Goal: Information Seeking & Learning: Learn about a topic

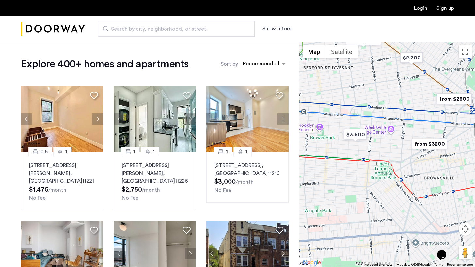
drag, startPoint x: 392, startPoint y: 122, endPoint x: 444, endPoint y: 180, distance: 78.1
click at [445, 181] on div at bounding box center [387, 154] width 176 height 225
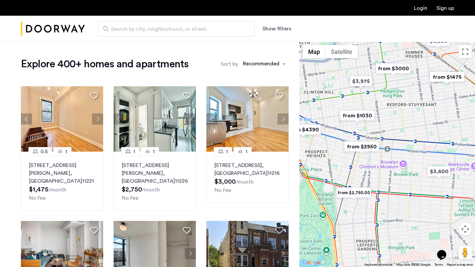
drag, startPoint x: 346, startPoint y: 169, endPoint x: 429, endPoint y: 207, distance: 91.0
click at [429, 207] on div at bounding box center [387, 154] width 176 height 225
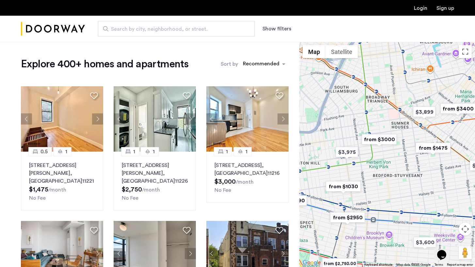
drag, startPoint x: 387, startPoint y: 163, endPoint x: 363, endPoint y: 235, distance: 76.5
click at [363, 236] on div at bounding box center [387, 154] width 176 height 225
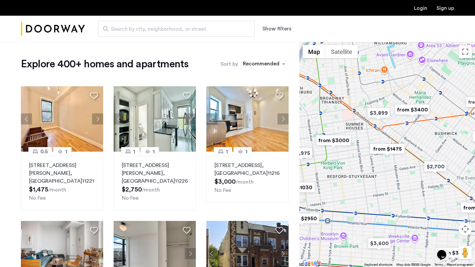
drag, startPoint x: 405, startPoint y: 178, endPoint x: 369, endPoint y: 177, distance: 35.9
click at [369, 177] on div at bounding box center [387, 154] width 176 height 225
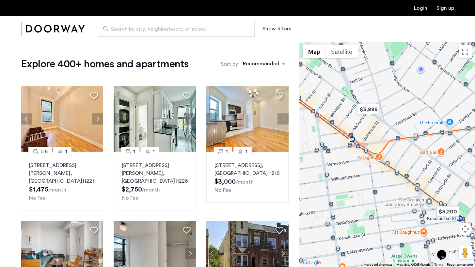
drag, startPoint x: 354, startPoint y: 140, endPoint x: 341, endPoint y: 171, distance: 33.5
click at [341, 171] on div at bounding box center [387, 154] width 176 height 225
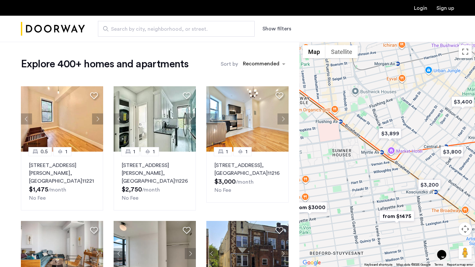
drag, startPoint x: 341, startPoint y: 169, endPoint x: 373, endPoint y: 164, distance: 32.0
click at [374, 165] on div at bounding box center [387, 154] width 176 height 225
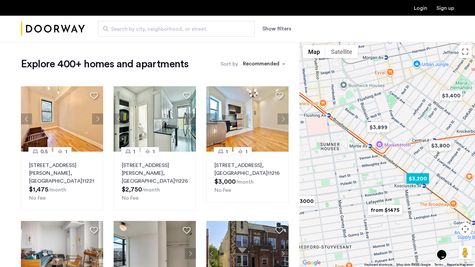
click at [415, 179] on img "$3,200" at bounding box center [418, 178] width 28 height 15
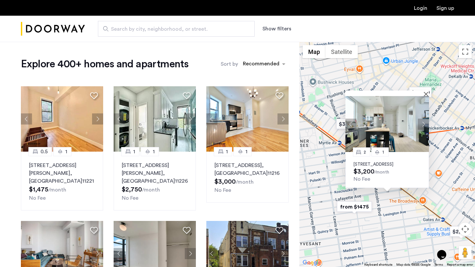
click at [425, 119] on button "Next apartment" at bounding box center [423, 123] width 11 height 11
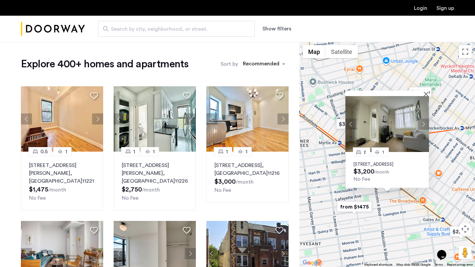
click at [426, 119] on button "Next apartment" at bounding box center [423, 123] width 11 height 11
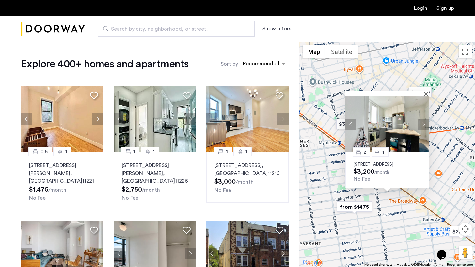
click at [425, 119] on button "Next apartment" at bounding box center [423, 123] width 11 height 11
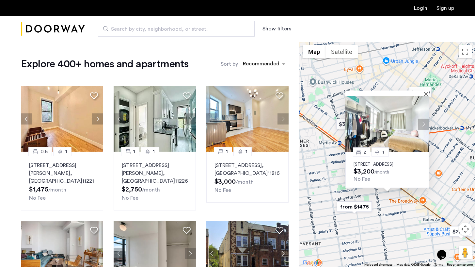
click at [425, 119] on button "Next apartment" at bounding box center [423, 123] width 11 height 11
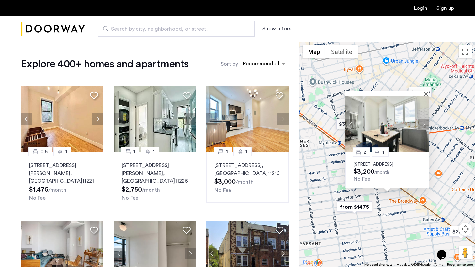
click at [425, 119] on button "Next apartment" at bounding box center [423, 123] width 11 height 11
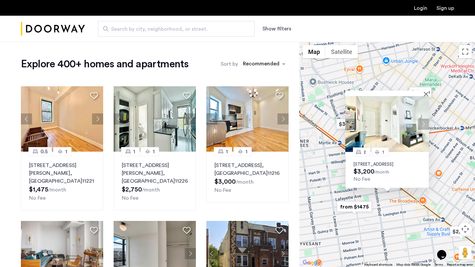
click at [425, 119] on button "Next apartment" at bounding box center [423, 123] width 11 height 11
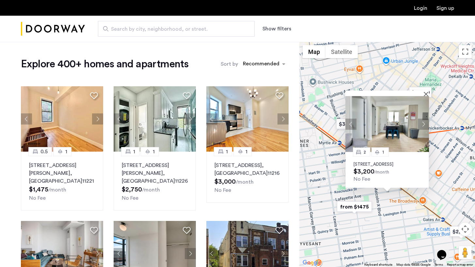
click at [425, 119] on button "Next apartment" at bounding box center [423, 123] width 11 height 11
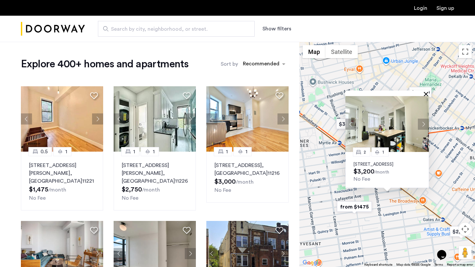
click at [426, 91] on button "Close" at bounding box center [427, 93] width 5 height 5
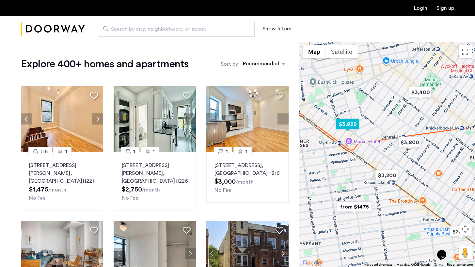
click at [349, 122] on img "$3,899" at bounding box center [348, 124] width 28 height 15
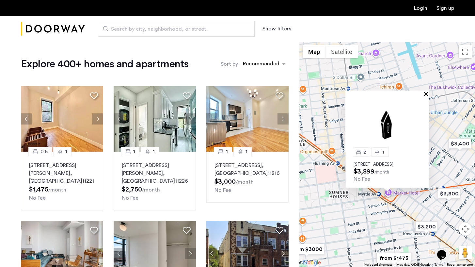
click at [426, 91] on button "Close" at bounding box center [427, 93] width 5 height 5
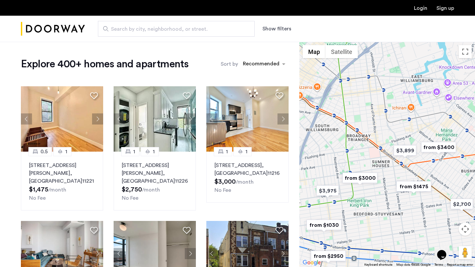
click at [416, 187] on img "from $1475" at bounding box center [414, 186] width 40 height 15
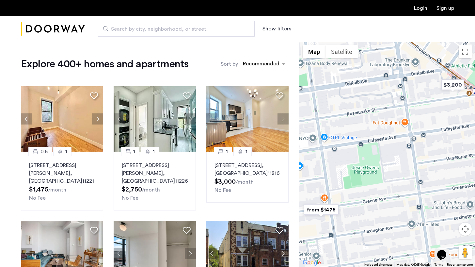
click at [327, 210] on img "from $1475" at bounding box center [321, 209] width 40 height 15
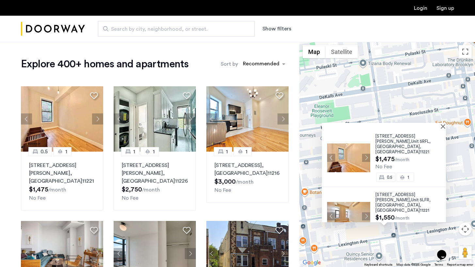
click at [382, 144] on span "[GEOGRAPHIC_DATA]" at bounding box center [397, 146] width 44 height 4
click at [444, 127] on div at bounding box center [384, 126] width 124 height 6
click at [446, 126] on button "Close" at bounding box center [444, 126] width 5 height 5
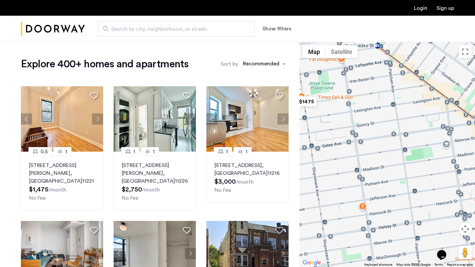
drag, startPoint x: 404, startPoint y: 166, endPoint x: 310, endPoint y: 84, distance: 124.2
click at [310, 84] on div at bounding box center [387, 154] width 176 height 225
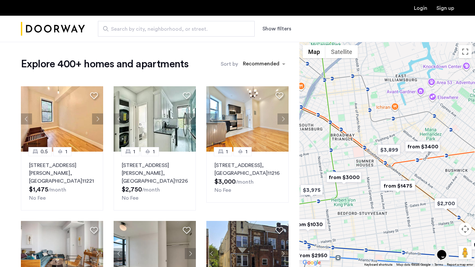
drag, startPoint x: 336, startPoint y: 113, endPoint x: 410, endPoint y: 208, distance: 120.7
click at [410, 208] on div at bounding box center [387, 154] width 176 height 225
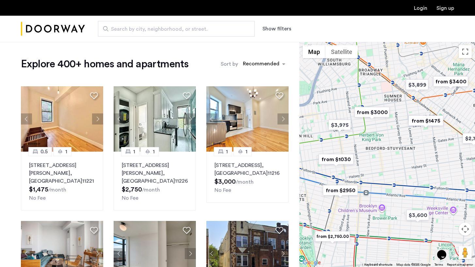
drag, startPoint x: 359, startPoint y: 210, endPoint x: 385, endPoint y: 144, distance: 71.2
click at [385, 144] on div at bounding box center [387, 154] width 176 height 225
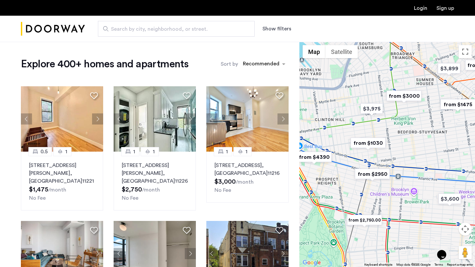
drag, startPoint x: 388, startPoint y: 177, endPoint x: 421, endPoint y: 160, distance: 37.2
click at [421, 160] on div at bounding box center [387, 154] width 176 height 225
click at [363, 140] on img "from $1030" at bounding box center [368, 142] width 40 height 15
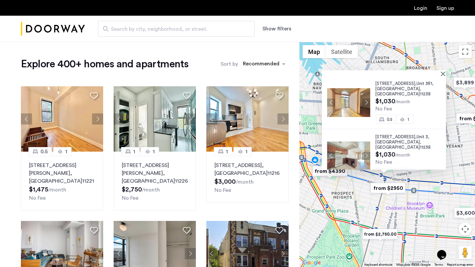
click at [447, 187] on div "[STREET_ADDRESS] $1,030 /month No Fee 0.5 [GEOGRAPHIC_DATA][STREET_ADDRESS] $1,…" at bounding box center [387, 154] width 176 height 225
click at [446, 74] on button "Close" at bounding box center [444, 73] width 5 height 5
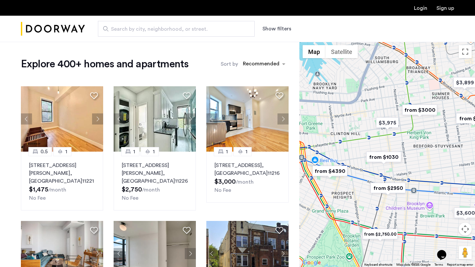
click at [394, 158] on img "from $1030" at bounding box center [384, 157] width 40 height 15
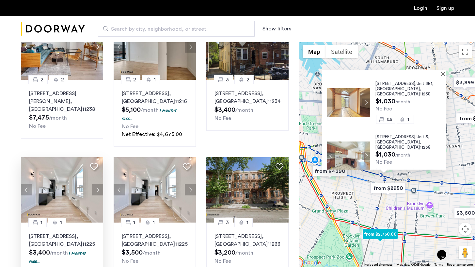
scroll to position [255, 0]
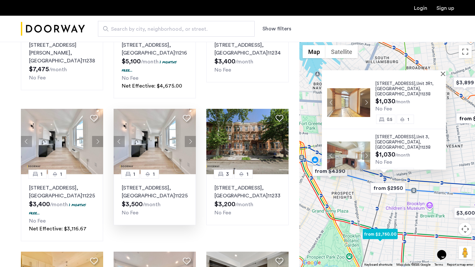
click at [191, 138] on button "Next apartment" at bounding box center [190, 141] width 11 height 11
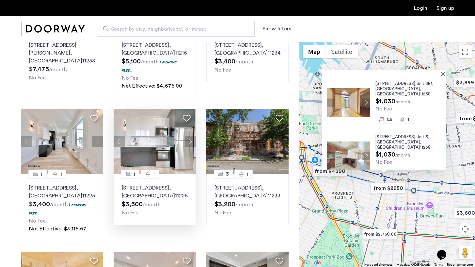
click at [360, 213] on div "[STREET_ADDRESS] $1,030 /month No Fee 0.5 [GEOGRAPHIC_DATA][STREET_ADDRESS] $1,…" at bounding box center [387, 154] width 176 height 225
click at [447, 74] on button "Close" at bounding box center [444, 73] width 5 height 5
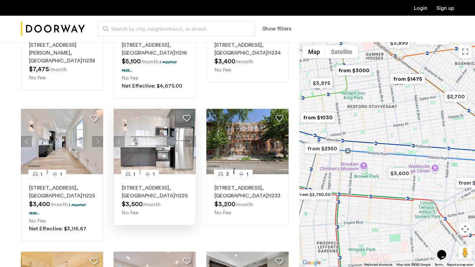
drag, startPoint x: 418, startPoint y: 167, endPoint x: 349, endPoint y: 127, distance: 78.8
click at [349, 127] on div at bounding box center [387, 154] width 176 height 225
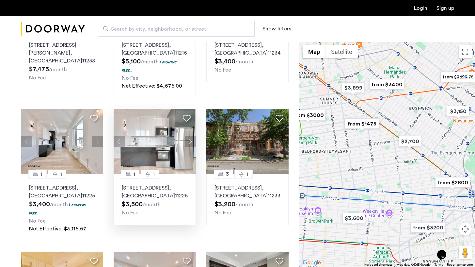
drag, startPoint x: 349, startPoint y: 127, endPoint x: 311, endPoint y: 180, distance: 65.4
click at [312, 181] on div at bounding box center [387, 154] width 176 height 225
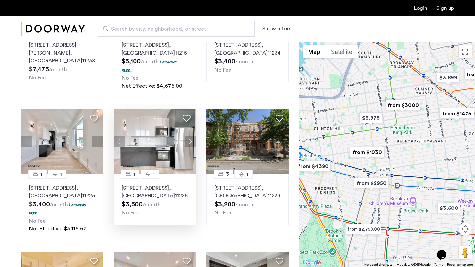
drag, startPoint x: 329, startPoint y: 153, endPoint x: 415, endPoint y: 134, distance: 88.0
click at [416, 134] on div at bounding box center [387, 154] width 176 height 225
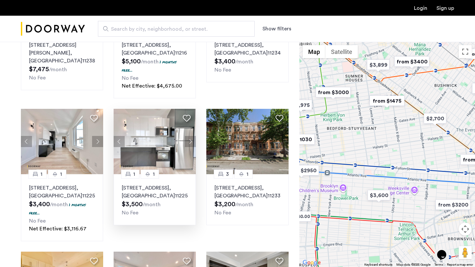
drag, startPoint x: 401, startPoint y: 159, endPoint x: 333, endPoint y: 149, distance: 68.8
click at [333, 149] on div at bounding box center [387, 154] width 176 height 225
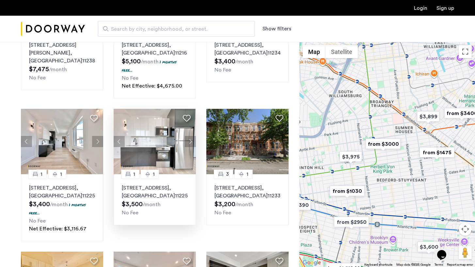
drag, startPoint x: 428, startPoint y: 168, endPoint x: 477, endPoint y: 219, distance: 70.4
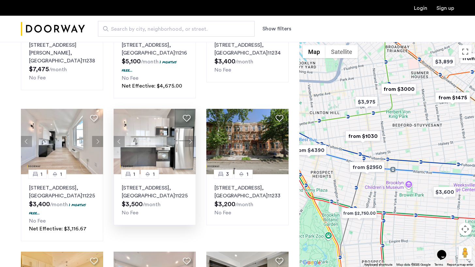
drag, startPoint x: 404, startPoint y: 194, endPoint x: 418, endPoint y: 141, distance: 54.9
click at [418, 141] on div at bounding box center [387, 154] width 176 height 225
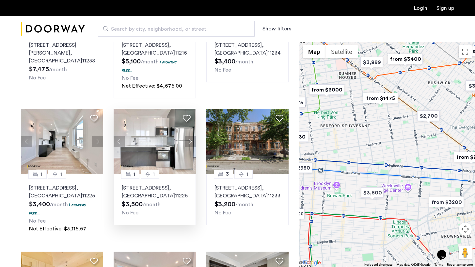
drag, startPoint x: 426, startPoint y: 126, endPoint x: 358, endPoint y: 122, distance: 68.3
click at [358, 123] on div at bounding box center [387, 154] width 176 height 225
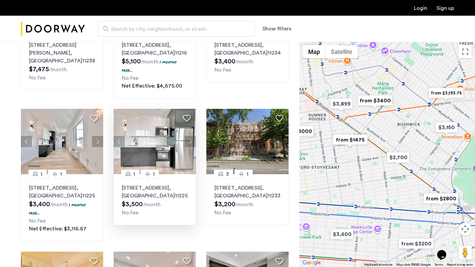
drag, startPoint x: 400, startPoint y: 125, endPoint x: 359, endPoint y: 178, distance: 67.5
click at [359, 178] on div at bounding box center [387, 154] width 176 height 225
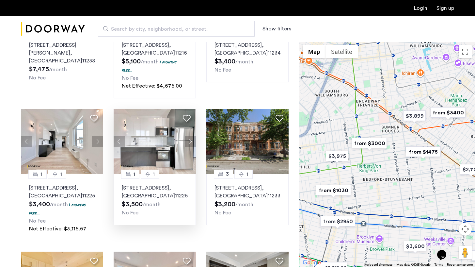
drag, startPoint x: 349, startPoint y: 169, endPoint x: 419, endPoint y: 181, distance: 70.9
click at [419, 181] on div at bounding box center [387, 154] width 176 height 225
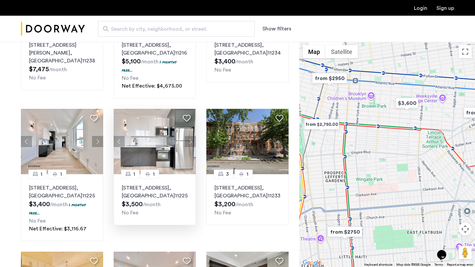
drag, startPoint x: 436, startPoint y: 199, endPoint x: 430, endPoint y: 59, distance: 140.5
click at [430, 57] on div at bounding box center [387, 154] width 176 height 225
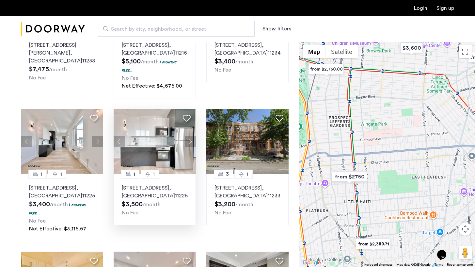
drag, startPoint x: 395, startPoint y: 160, endPoint x: 387, endPoint y: 137, distance: 23.9
click at [387, 137] on div at bounding box center [387, 154] width 176 height 225
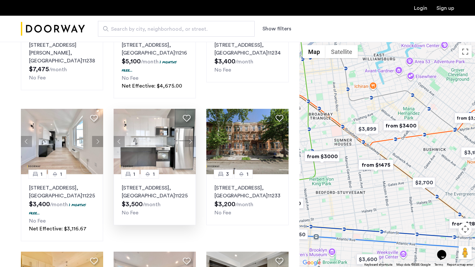
drag, startPoint x: 397, startPoint y: 102, endPoint x: 388, endPoint y: 228, distance: 127.0
click at [388, 228] on div at bounding box center [387, 154] width 176 height 225
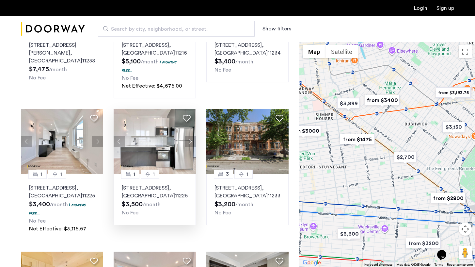
drag, startPoint x: 393, startPoint y: 223, endPoint x: 375, endPoint y: 199, distance: 30.1
click at [375, 199] on div at bounding box center [387, 154] width 176 height 225
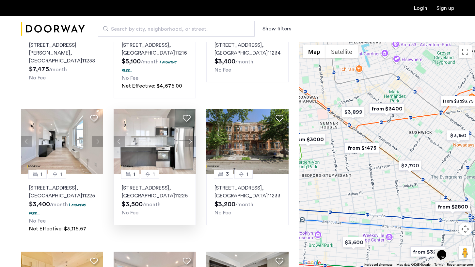
click at [444, 208] on img "from $2800" at bounding box center [453, 206] width 40 height 15
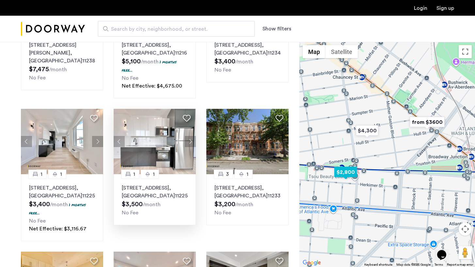
click at [348, 169] on img "$2,800" at bounding box center [346, 172] width 28 height 15
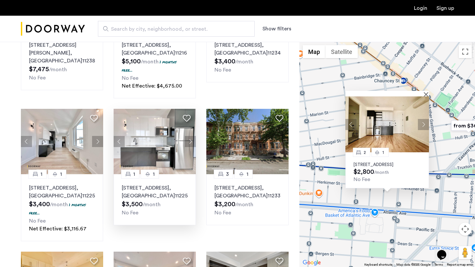
click at [422, 119] on button "Next apartment" at bounding box center [423, 124] width 11 height 11
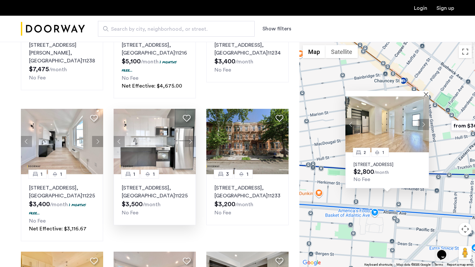
click at [422, 119] on button "Next apartment" at bounding box center [423, 124] width 11 height 11
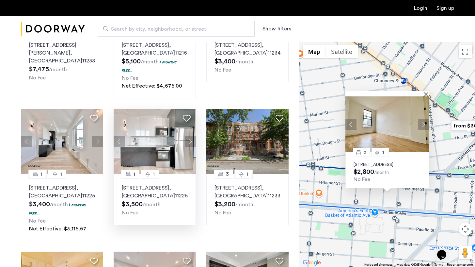
click at [422, 119] on button "Next apartment" at bounding box center [423, 124] width 11 height 11
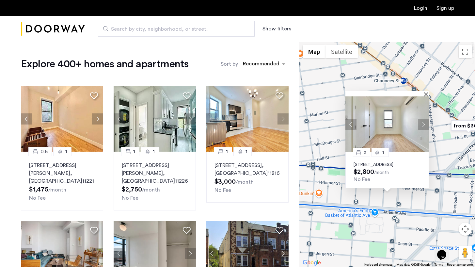
scroll to position [0, 0]
click at [281, 30] on button "Show filters" at bounding box center [276, 29] width 29 height 8
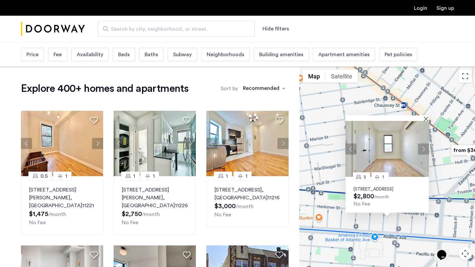
click at [123, 57] on span "Beds" at bounding box center [123, 55] width 11 height 8
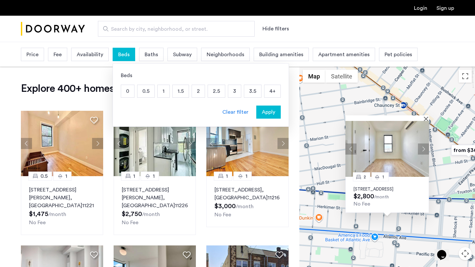
click at [195, 90] on p "2" at bounding box center [198, 91] width 13 height 12
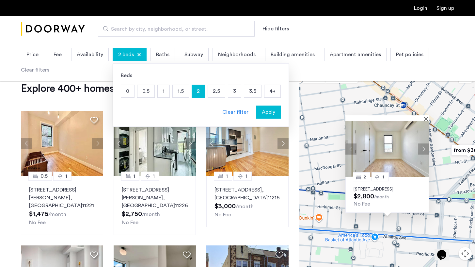
click at [164, 58] on span "Baths" at bounding box center [162, 55] width 13 height 8
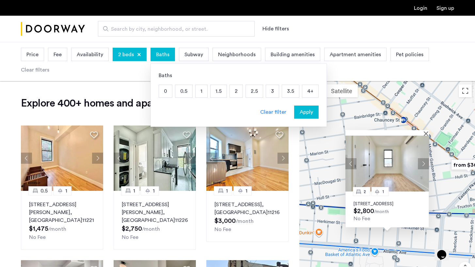
click at [233, 91] on p "2" at bounding box center [236, 91] width 13 height 12
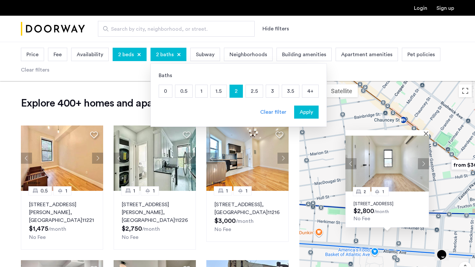
click at [302, 112] on span "Apply" at bounding box center [306, 112] width 13 height 8
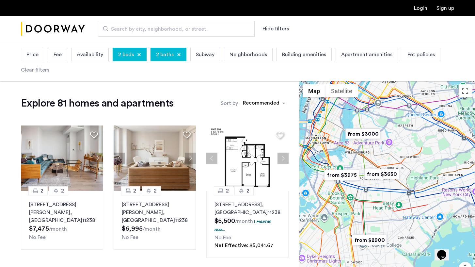
drag, startPoint x: 435, startPoint y: 165, endPoint x: 412, endPoint y: 162, distance: 22.8
click at [412, 162] on div at bounding box center [387, 193] width 176 height 225
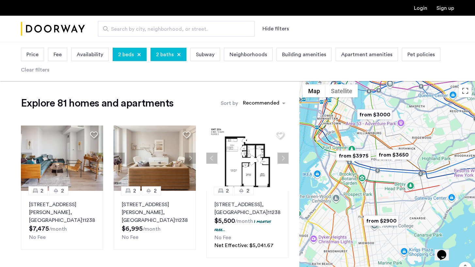
drag, startPoint x: 365, startPoint y: 199, endPoint x: 376, endPoint y: 181, distance: 22.0
click at [376, 181] on div at bounding box center [387, 193] width 176 height 225
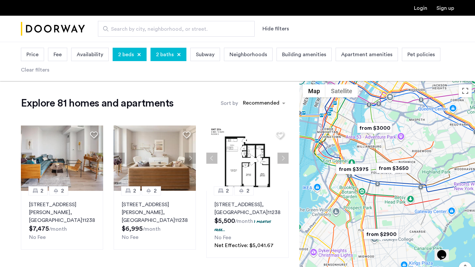
drag, startPoint x: 375, startPoint y: 139, endPoint x: 375, endPoint y: 158, distance: 18.6
click at [375, 158] on div at bounding box center [387, 193] width 176 height 225
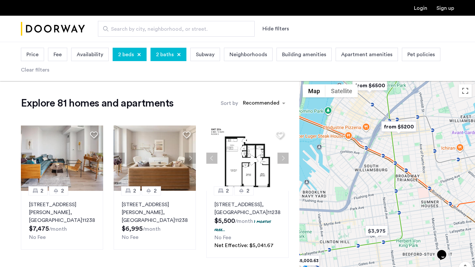
drag, startPoint x: 362, startPoint y: 186, endPoint x: 384, endPoint y: 148, distance: 44.2
click at [384, 148] on div at bounding box center [387, 193] width 176 height 225
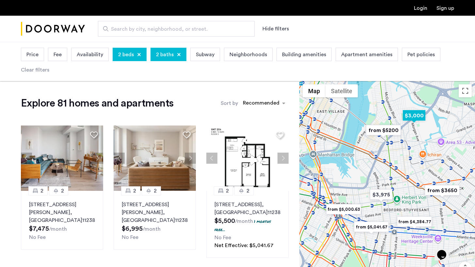
click at [412, 116] on img "$3,000" at bounding box center [414, 115] width 28 height 15
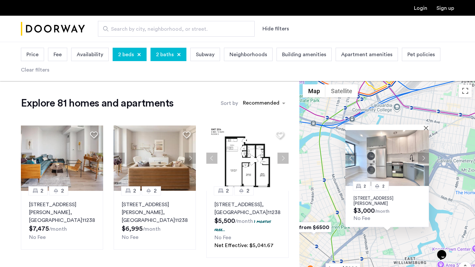
click at [422, 160] on button "Next apartment" at bounding box center [423, 157] width 11 height 11
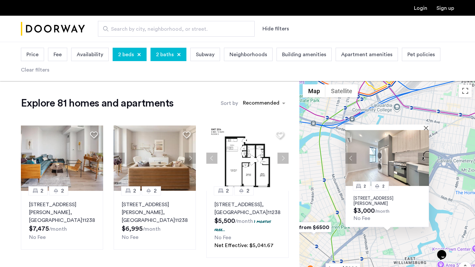
click at [422, 160] on button "Next apartment" at bounding box center [423, 157] width 11 height 11
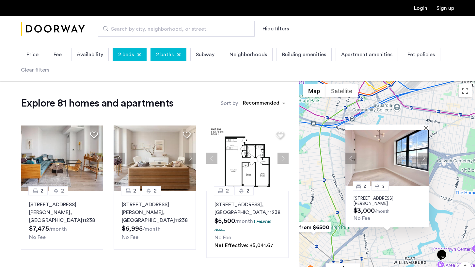
click at [422, 160] on button "Next apartment" at bounding box center [423, 157] width 11 height 11
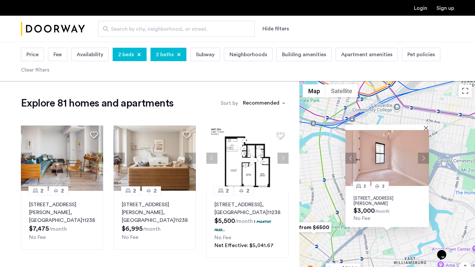
click at [422, 160] on button "Next apartment" at bounding box center [423, 157] width 11 height 11
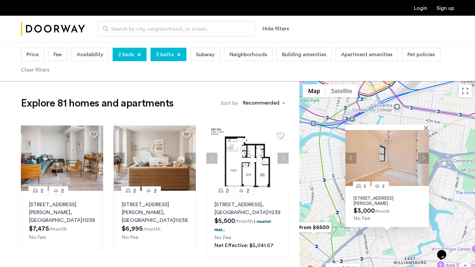
click at [422, 160] on button "Next apartment" at bounding box center [423, 157] width 11 height 11
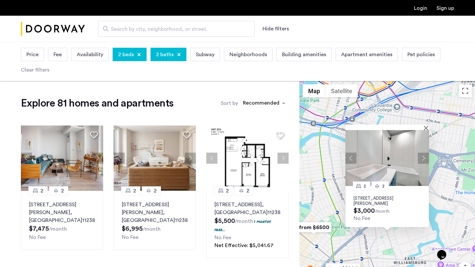
click at [422, 160] on button "Next apartment" at bounding box center [423, 157] width 11 height 11
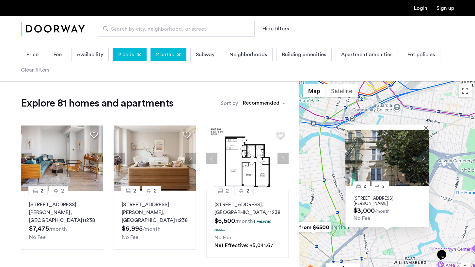
click at [422, 160] on button "Next apartment" at bounding box center [423, 157] width 11 height 11
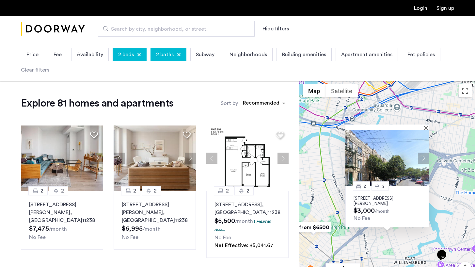
click at [422, 160] on button "Next apartment" at bounding box center [423, 157] width 11 height 11
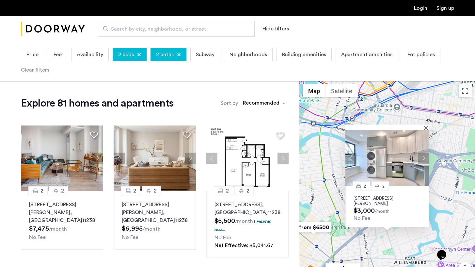
click at [422, 160] on button "Next apartment" at bounding box center [423, 157] width 11 height 11
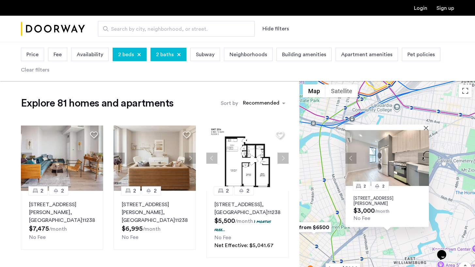
click at [422, 160] on button "Next apartment" at bounding box center [423, 157] width 11 height 11
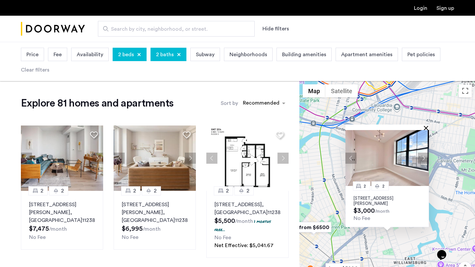
click at [426, 127] on button "Close" at bounding box center [427, 127] width 5 height 5
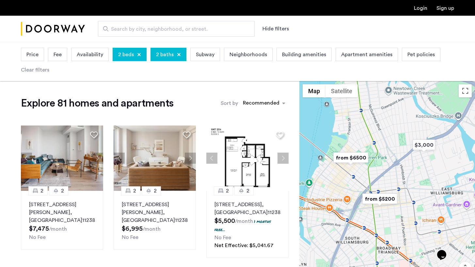
drag, startPoint x: 363, startPoint y: 183, endPoint x: 401, endPoint y: 111, distance: 80.6
click at [401, 111] on div at bounding box center [387, 193] width 176 height 225
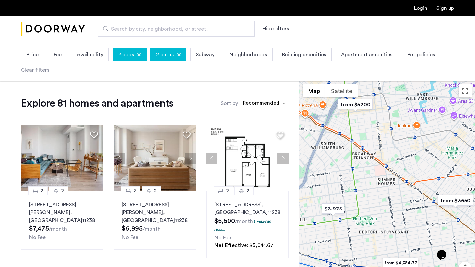
drag, startPoint x: 393, startPoint y: 223, endPoint x: 367, endPoint y: 128, distance: 97.7
click at [367, 128] on div at bounding box center [387, 193] width 176 height 225
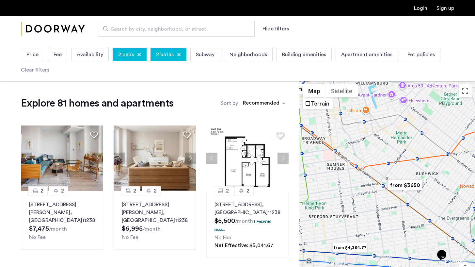
drag, startPoint x: 366, startPoint y: 171, endPoint x: 315, endPoint y: 158, distance: 52.4
click at [315, 158] on div at bounding box center [387, 193] width 176 height 225
click at [398, 183] on img "from $3650" at bounding box center [405, 185] width 40 height 15
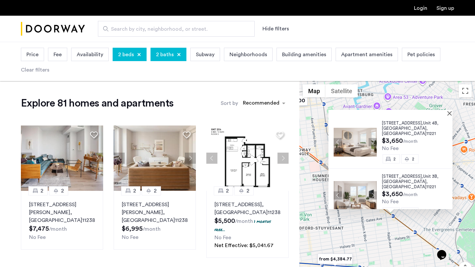
click at [372, 139] on button "Next apartment" at bounding box center [373, 142] width 8 height 8
click at [386, 130] on span "[GEOGRAPHIC_DATA]" at bounding box center [404, 128] width 44 height 4
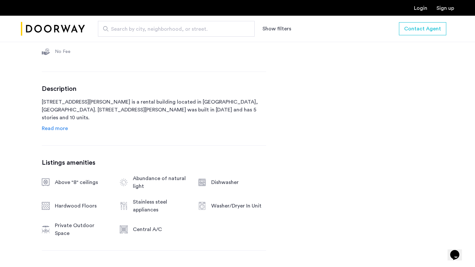
scroll to position [290, 0]
click at [58, 131] on span "Read more" at bounding box center [55, 128] width 26 height 5
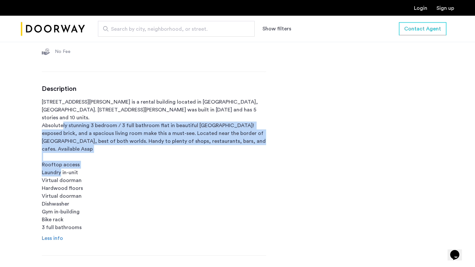
drag, startPoint x: 62, startPoint y: 133, endPoint x: 192, endPoint y: 171, distance: 135.5
click at [197, 171] on p "856 Greene Avenue is a rental building located in Brooklyn, NY. 856 Greene Aven…" at bounding box center [154, 164] width 224 height 133
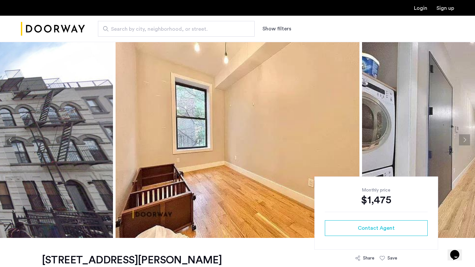
scroll to position [0, 0]
click at [470, 136] on button "Next apartment" at bounding box center [464, 139] width 11 height 11
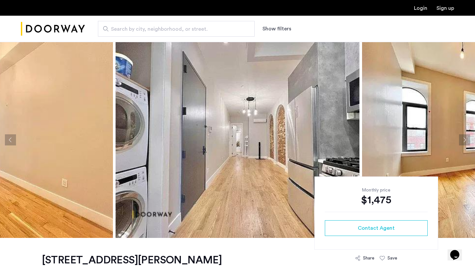
click at [467, 138] on button "Next apartment" at bounding box center [464, 139] width 11 height 11
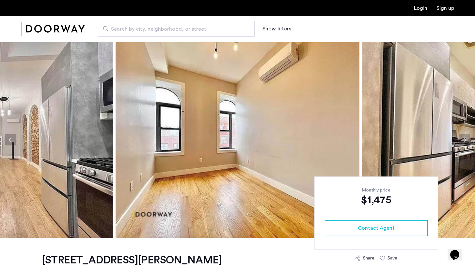
click at [467, 138] on button "Next apartment" at bounding box center [464, 139] width 11 height 11
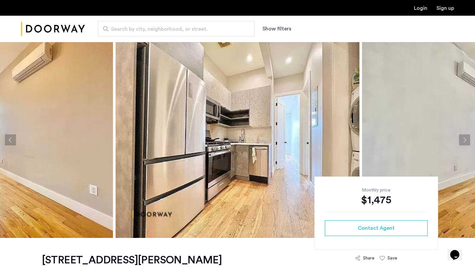
click at [467, 138] on button "Next apartment" at bounding box center [464, 139] width 11 height 11
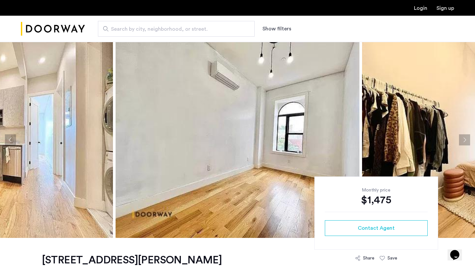
click at [467, 138] on button "Next apartment" at bounding box center [464, 139] width 11 height 11
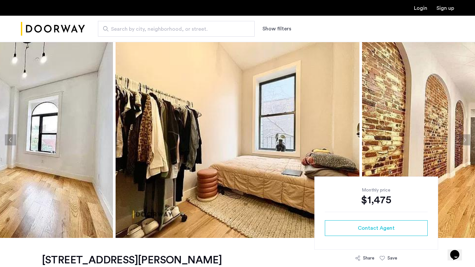
click at [467, 138] on button "Next apartment" at bounding box center [464, 139] width 11 height 11
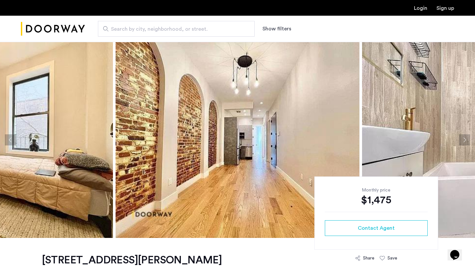
click at [467, 138] on button "Next apartment" at bounding box center [464, 139] width 11 height 11
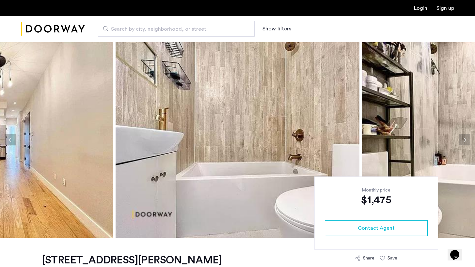
click at [467, 138] on button "Next apartment" at bounding box center [464, 139] width 11 height 11
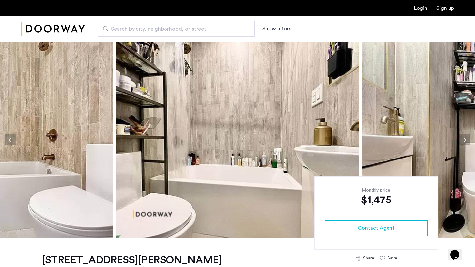
click at [467, 138] on button "Next apartment" at bounding box center [464, 139] width 11 height 11
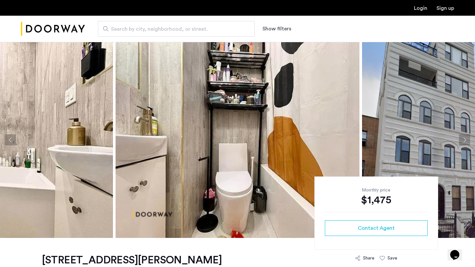
click at [467, 138] on button "Next apartment" at bounding box center [464, 139] width 11 height 11
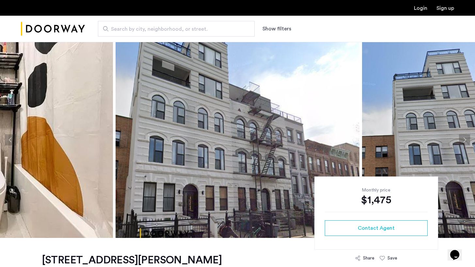
click at [467, 138] on button "Next apartment" at bounding box center [464, 139] width 11 height 11
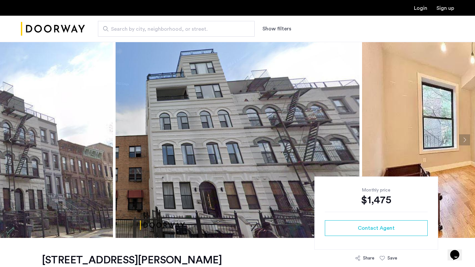
click at [467, 138] on button "Next apartment" at bounding box center [464, 139] width 11 height 11
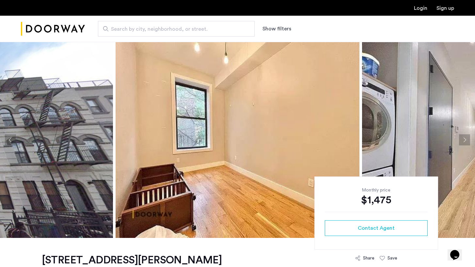
scroll to position [155, 0]
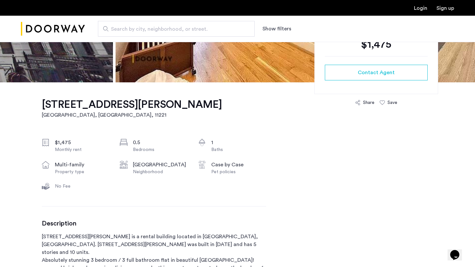
drag, startPoint x: 42, startPoint y: 103, endPoint x: 367, endPoint y: 1, distance: 340.5
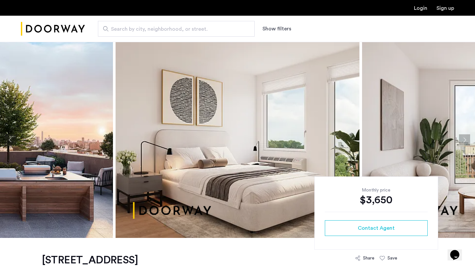
scroll to position [4, 0]
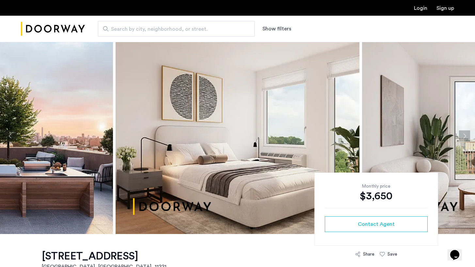
click at [258, 142] on img at bounding box center [238, 136] width 244 height 196
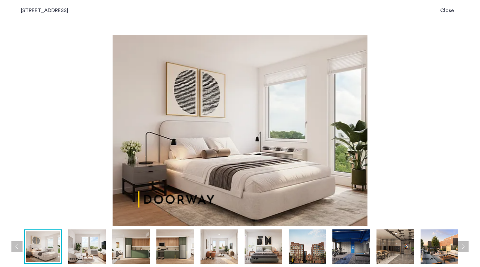
scroll to position [0, 0]
click at [113, 247] on img at bounding box center [131, 246] width 38 height 34
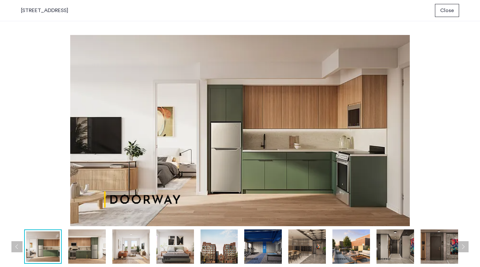
click at [172, 246] on img at bounding box center [175, 246] width 38 height 34
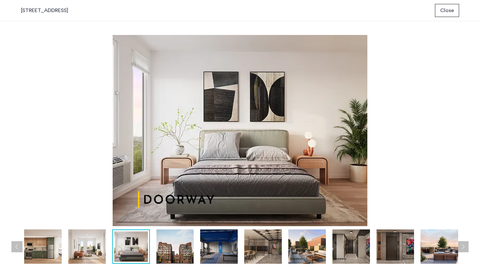
click at [211, 250] on img at bounding box center [219, 246] width 38 height 34
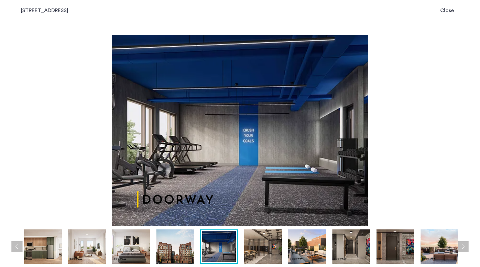
click at [253, 249] on img at bounding box center [263, 246] width 38 height 34
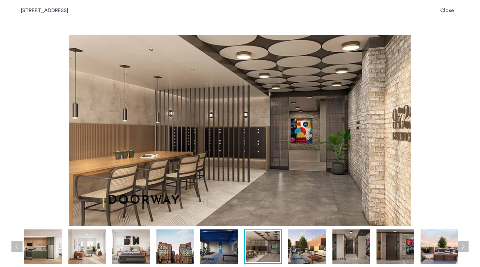
click at [293, 250] on img at bounding box center [307, 246] width 38 height 34
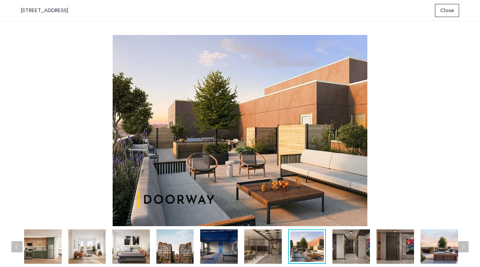
click at [341, 252] on img at bounding box center [351, 246] width 38 height 34
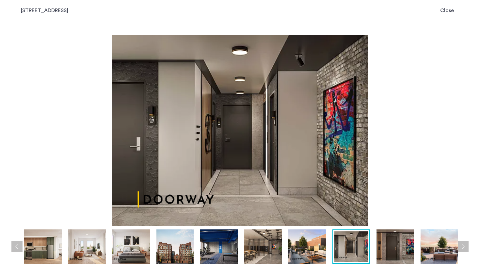
click at [386, 254] on img at bounding box center [395, 246] width 38 height 34
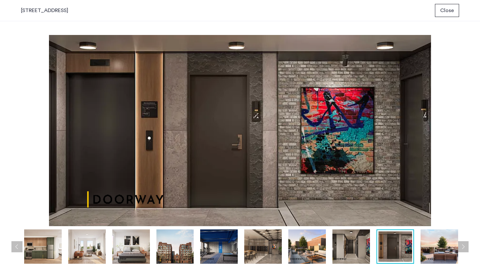
click at [422, 258] on img at bounding box center [440, 246] width 38 height 34
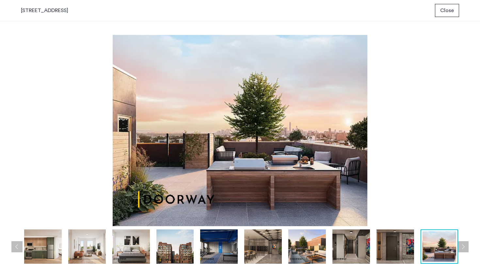
click at [432, 252] on img at bounding box center [439, 246] width 34 height 30
click at [459, 248] on div at bounding box center [176, 246] width 574 height 34
click at [464, 248] on button "Next apartment" at bounding box center [462, 246] width 11 height 11
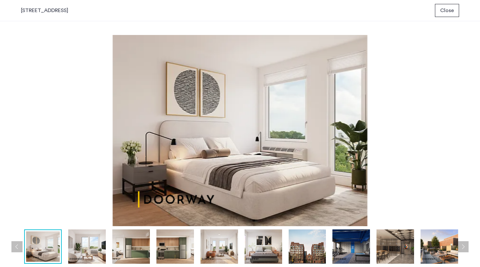
click at [444, 252] on img at bounding box center [440, 246] width 38 height 34
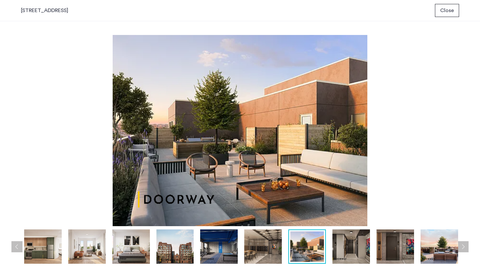
click at [422, 255] on img at bounding box center [440, 246] width 38 height 34
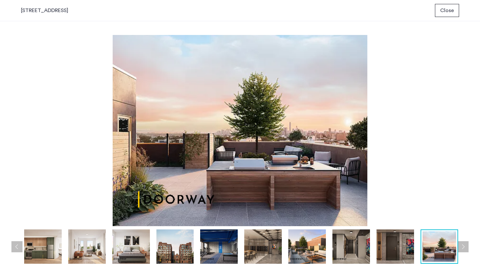
click at [393, 260] on img at bounding box center [395, 246] width 38 height 34
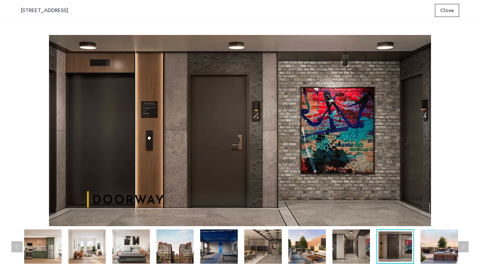
click at [360, 254] on img at bounding box center [351, 246] width 38 height 34
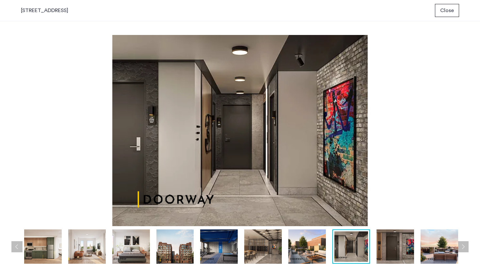
click at [464, 246] on button "Next apartment" at bounding box center [462, 246] width 11 height 11
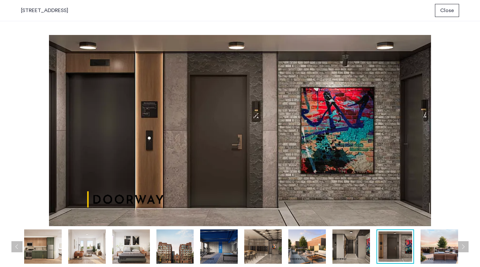
click at [464, 246] on button "Next apartment" at bounding box center [462, 246] width 11 height 11
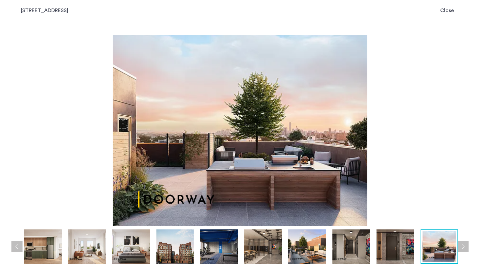
click at [464, 246] on button "Next apartment" at bounding box center [462, 246] width 11 height 11
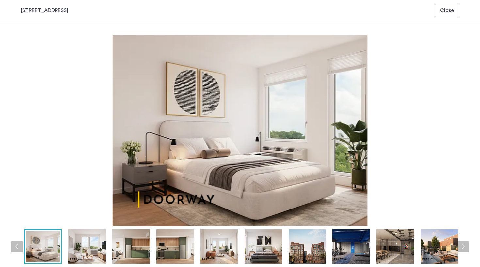
click at [464, 246] on button "Next apartment" at bounding box center [462, 246] width 11 height 11
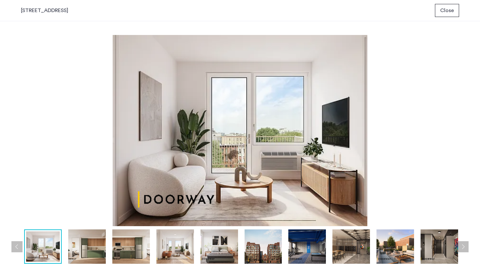
click at [464, 246] on button "Next apartment" at bounding box center [462, 246] width 11 height 11
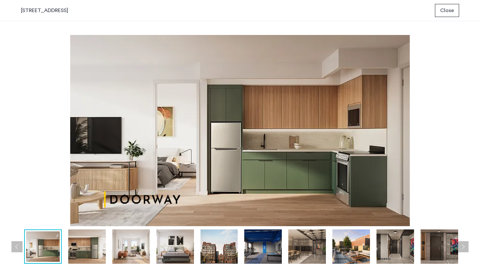
click at [464, 246] on button "Next apartment" at bounding box center [462, 246] width 11 height 11
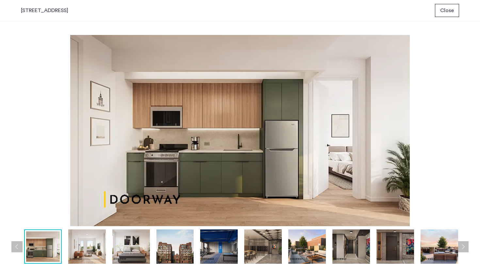
click at [464, 246] on button "Next apartment" at bounding box center [462, 246] width 11 height 11
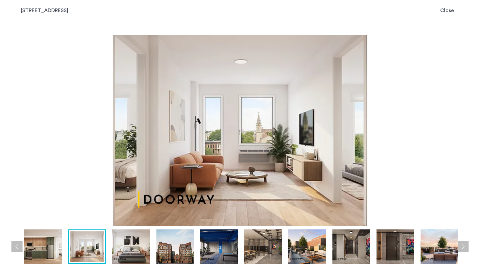
click at [464, 245] on button "Next apartment" at bounding box center [462, 246] width 11 height 11
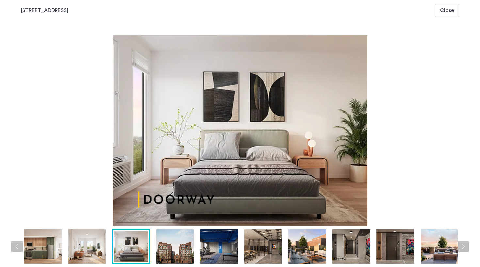
click at [464, 245] on button "Next apartment" at bounding box center [462, 246] width 11 height 11
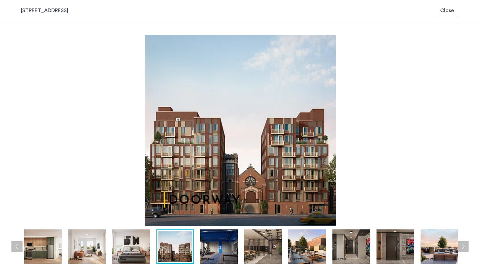
click at [464, 245] on button "Next apartment" at bounding box center [462, 246] width 11 height 11
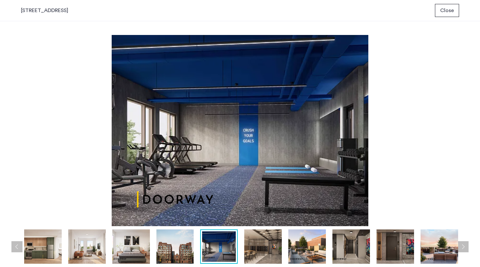
click at [464, 245] on button "Next apartment" at bounding box center [462, 246] width 11 height 11
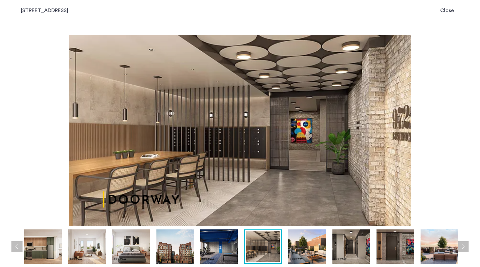
click at [464, 245] on button "Next apartment" at bounding box center [462, 246] width 11 height 11
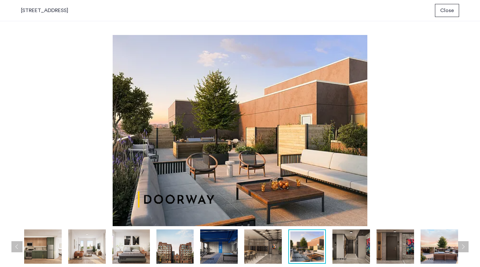
click at [464, 245] on button "Next apartment" at bounding box center [462, 246] width 11 height 11
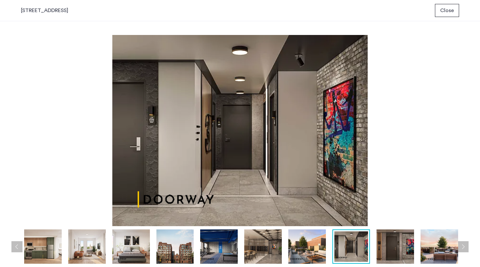
click at [464, 245] on button "Next apartment" at bounding box center [462, 246] width 11 height 11
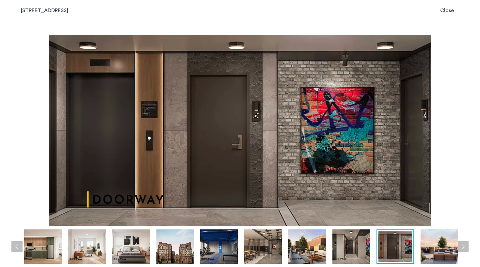
click at [464, 245] on button "Next apartment" at bounding box center [462, 246] width 11 height 11
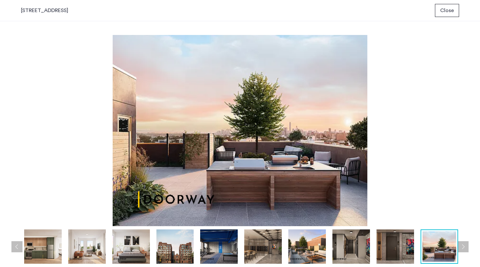
click at [464, 245] on button "Next apartment" at bounding box center [462, 246] width 11 height 11
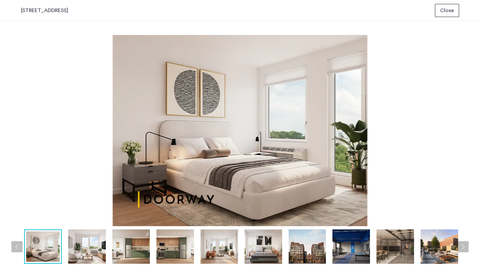
click at [464, 245] on button "Next apartment" at bounding box center [462, 246] width 11 height 11
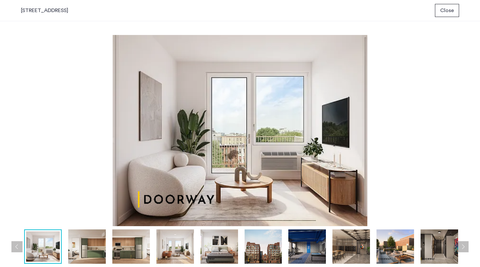
click at [464, 245] on button "Next apartment" at bounding box center [462, 246] width 11 height 11
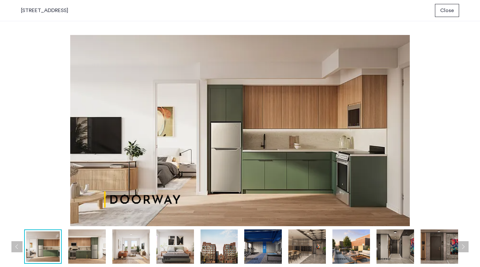
click at [464, 245] on button "Next apartment" at bounding box center [462, 246] width 11 height 11
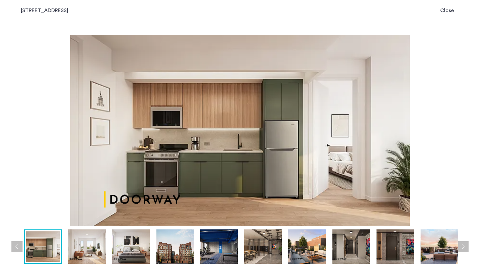
click at [464, 245] on button "Next apartment" at bounding box center [462, 246] width 11 height 11
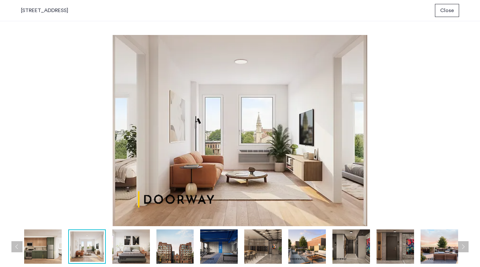
click at [464, 245] on button "Next apartment" at bounding box center [462, 246] width 11 height 11
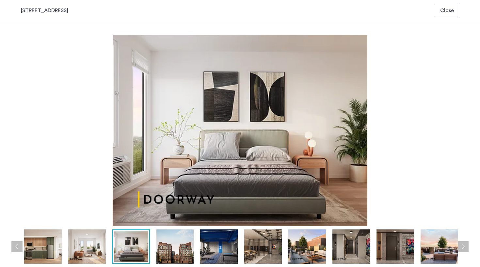
click at [464, 245] on button "Next apartment" at bounding box center [462, 246] width 11 height 11
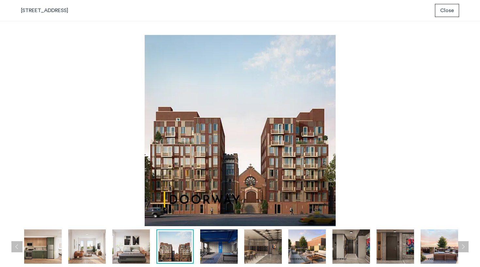
click at [464, 245] on button "Next apartment" at bounding box center [462, 246] width 11 height 11
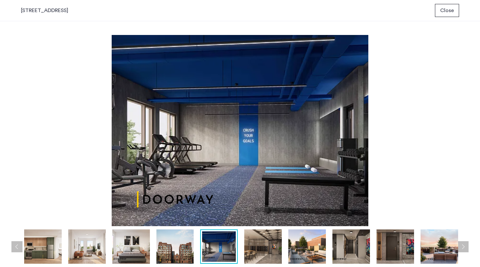
click at [445, 6] on button "Close" at bounding box center [447, 10] width 24 height 13
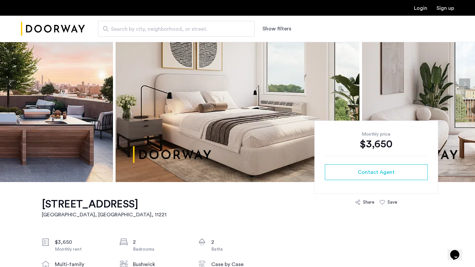
scroll to position [61, 0]
